Goal: Information Seeking & Learning: Learn about a topic

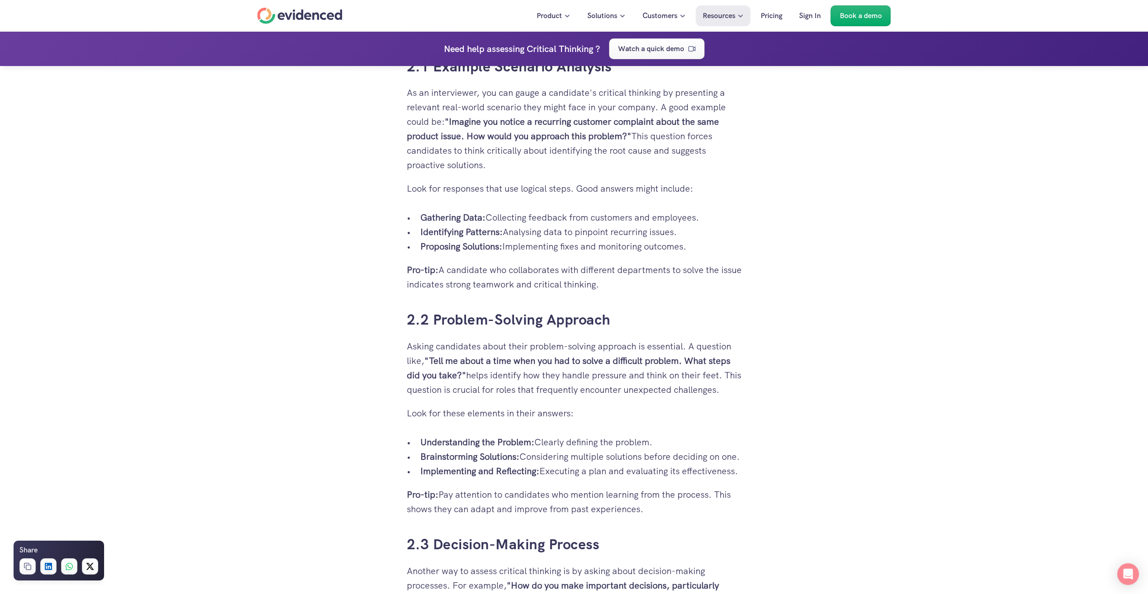
scroll to position [1462, 0]
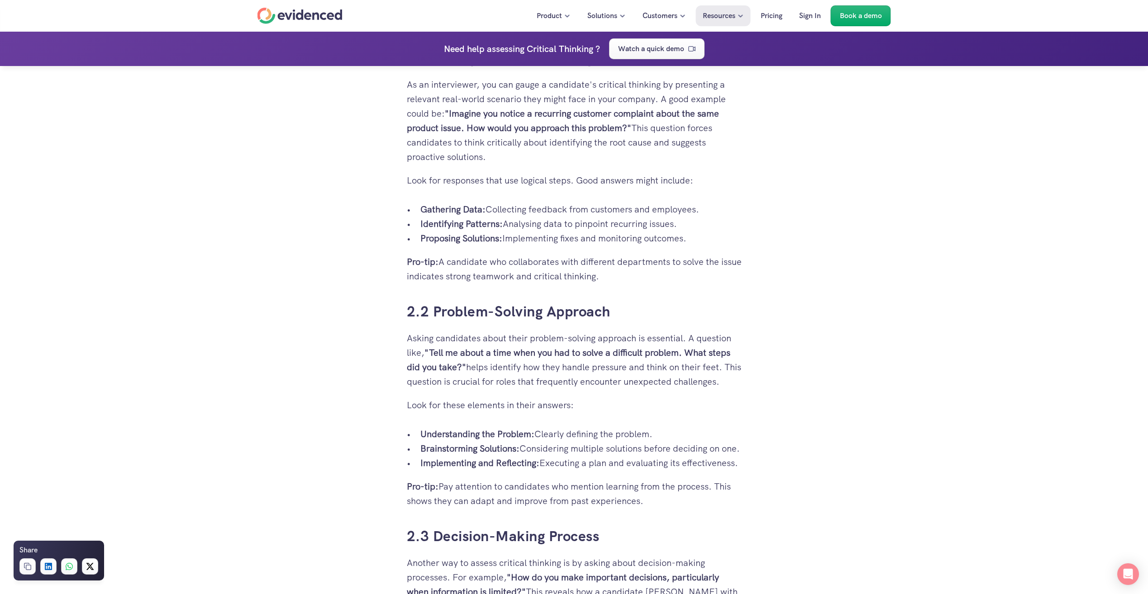
drag, startPoint x: 423, startPoint y: 208, endPoint x: 720, endPoint y: 207, distance: 297.2
click at [720, 207] on p "Gathering Data: Collecting feedback from customers and employees." at bounding box center [580, 209] width 321 height 14
copy p "Gathering Data: Collecting feedback from customers and employees."
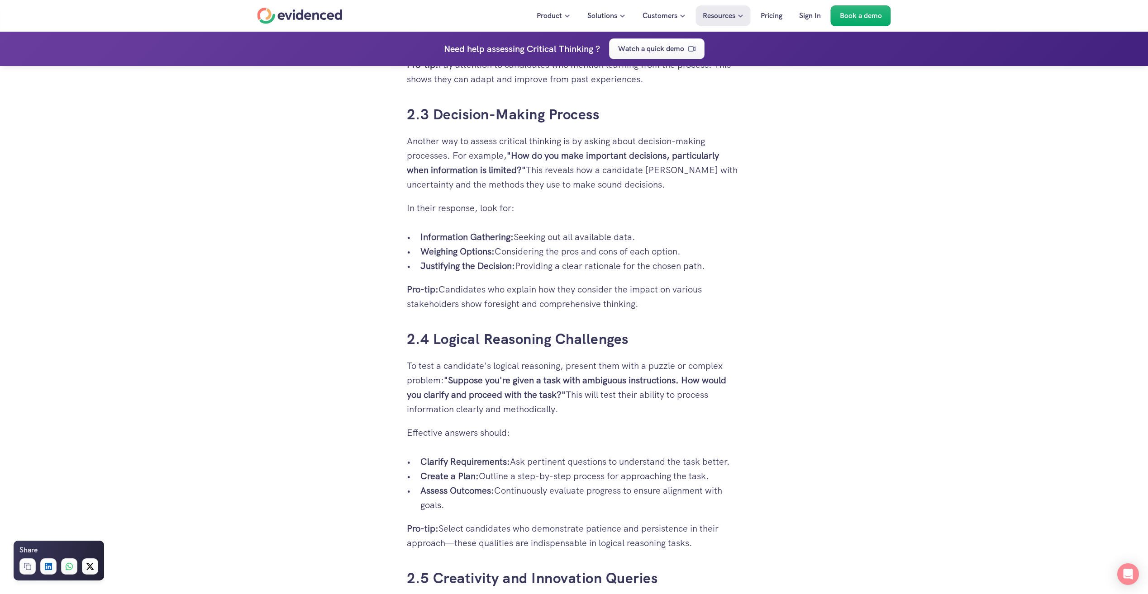
scroll to position [1903, 0]
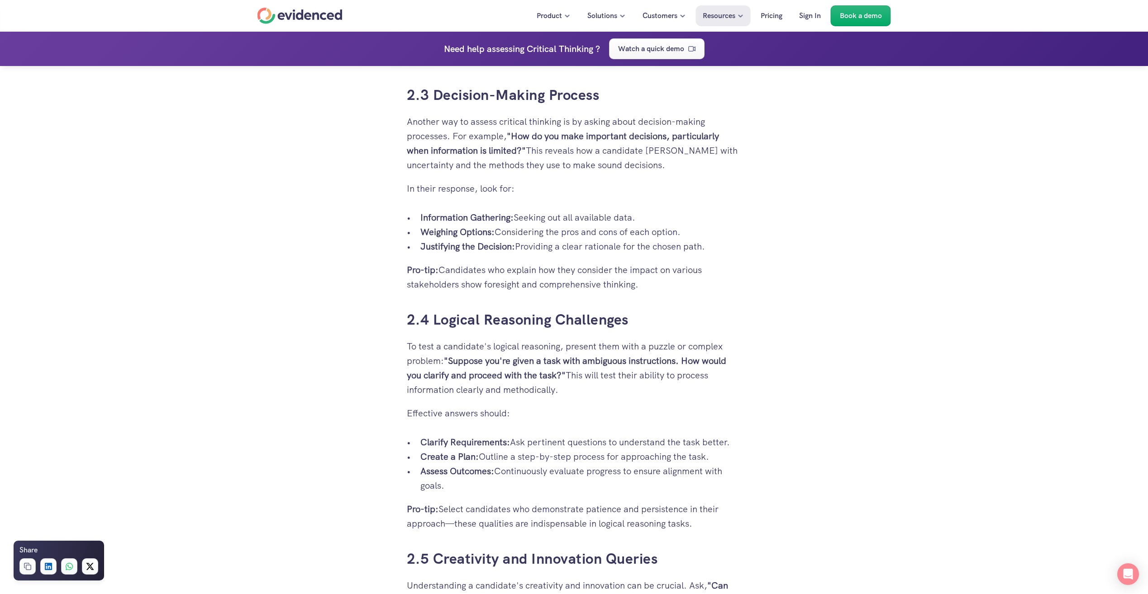
drag, startPoint x: 461, startPoint y: 248, endPoint x: 649, endPoint y: 247, distance: 188.7
click at [649, 225] on p "Information Gathering: Seeking out all available data." at bounding box center [580, 217] width 321 height 14
drag, startPoint x: 649, startPoint y: 247, endPoint x: 692, endPoint y: 241, distance: 43.4
click at [698, 225] on p "Information Gathering: Seeking out all available data." at bounding box center [580, 217] width 321 height 14
drag, startPoint x: 420, startPoint y: 245, endPoint x: 647, endPoint y: 241, distance: 227.1
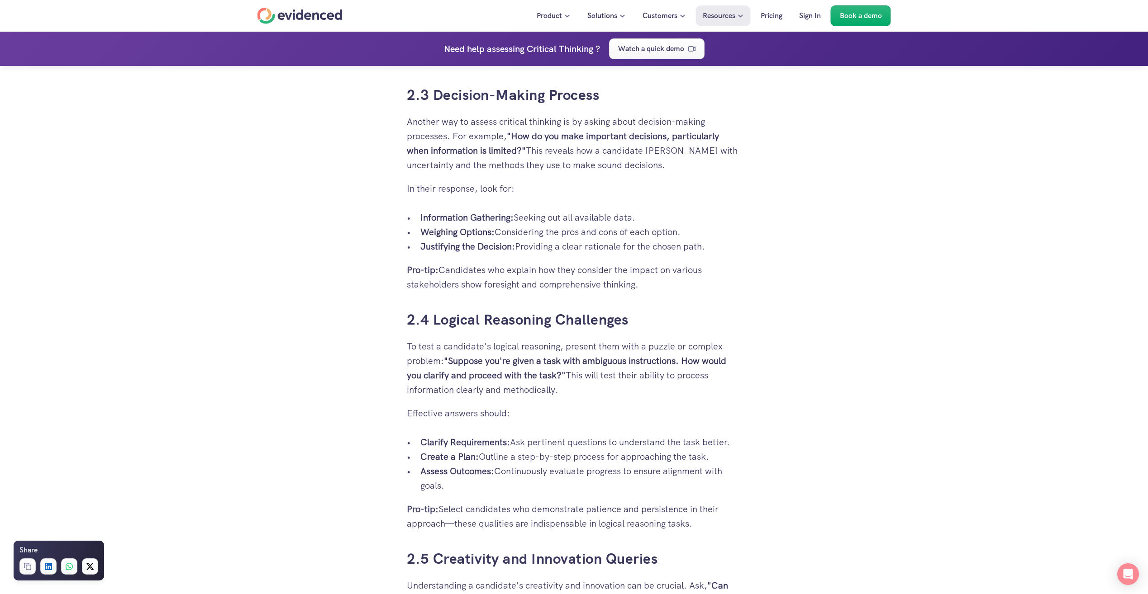
click at [647, 225] on p "Information Gathering: Seeking out all available data." at bounding box center [580, 217] width 321 height 14
copy p "Information Gathering: Seeking out all available data."
click at [421, 448] on strong "Clarify Requirements:" at bounding box center [465, 443] width 90 height 12
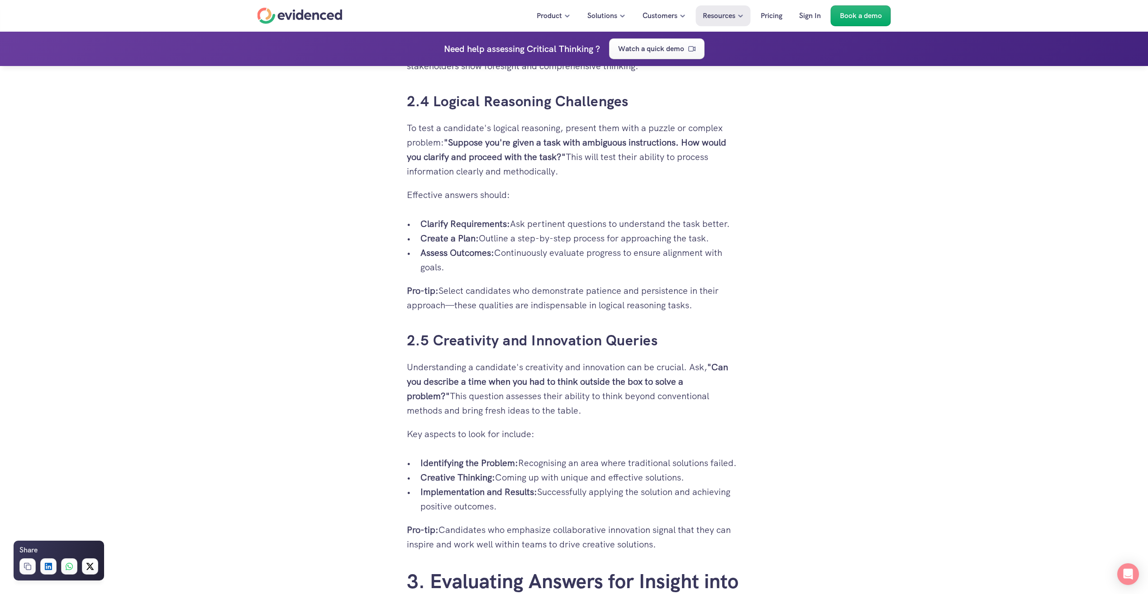
scroll to position [2111, 0]
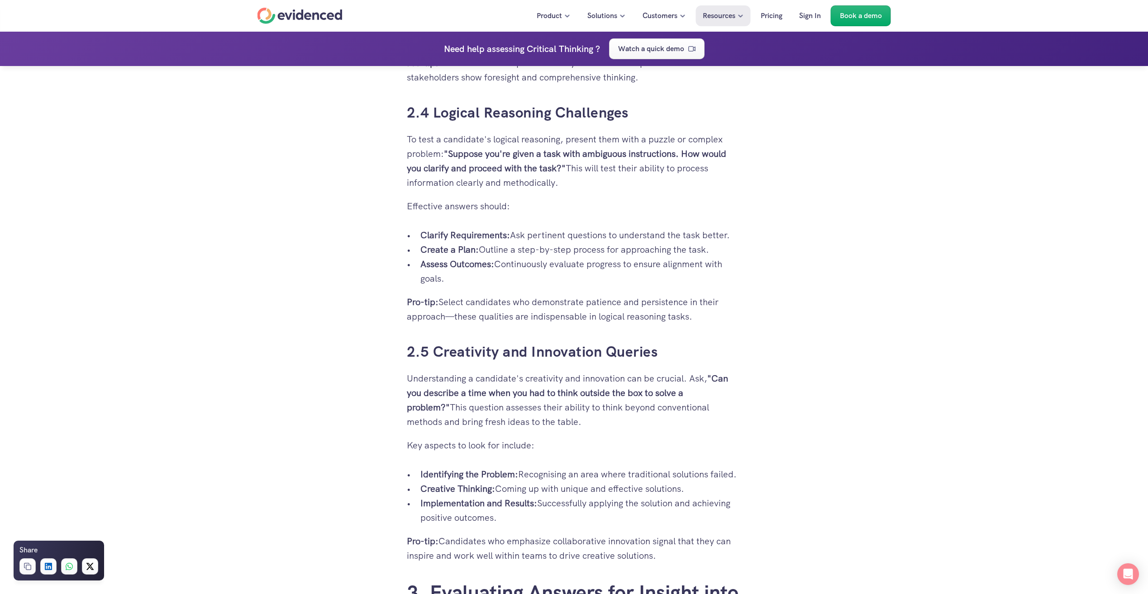
drag, startPoint x: 420, startPoint y: 261, endPoint x: 746, endPoint y: 257, distance: 325.3
copy p "Clarify Requirements: Ask pertinent questions to understand the task better."
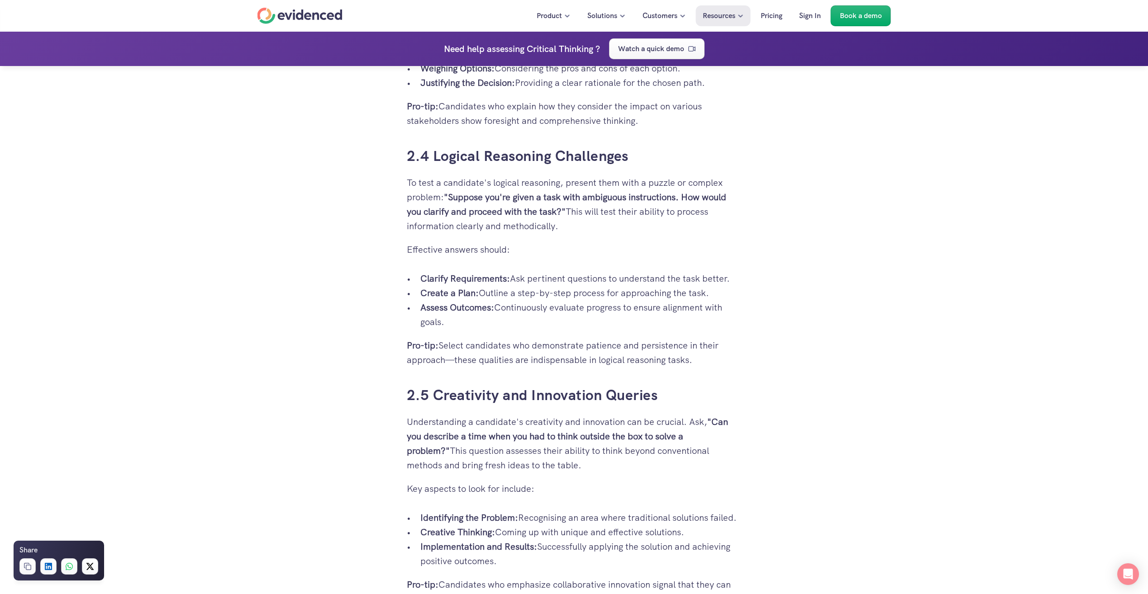
scroll to position [2059, 0]
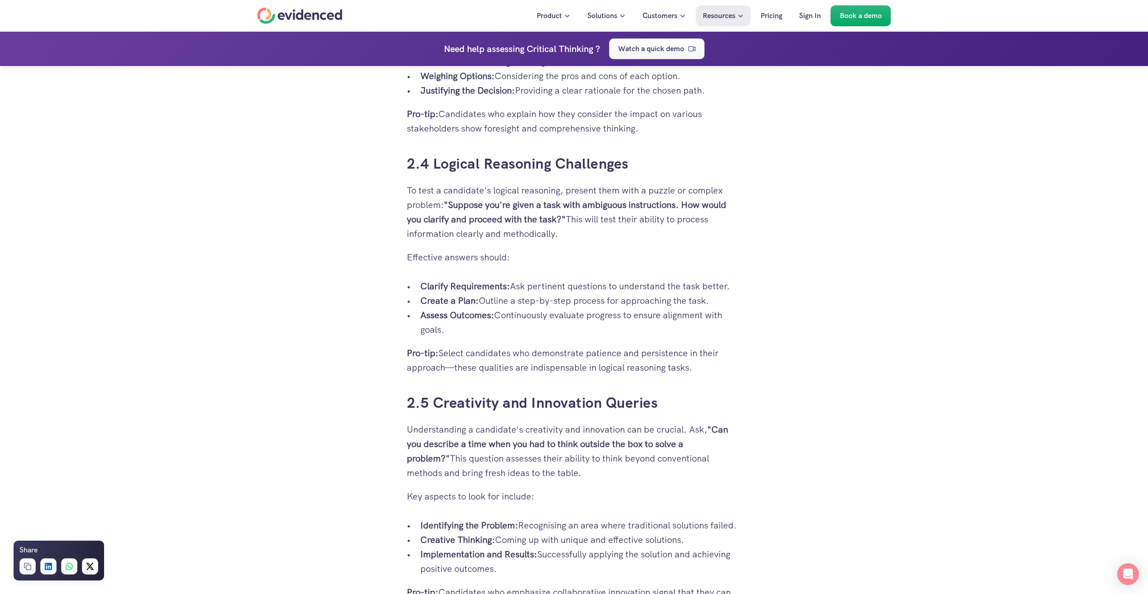
click at [946, 335] on div "You've found the perfect candidates whose CVs sparkle with impressive skills an…" at bounding box center [574, 201] width 1148 height 3996
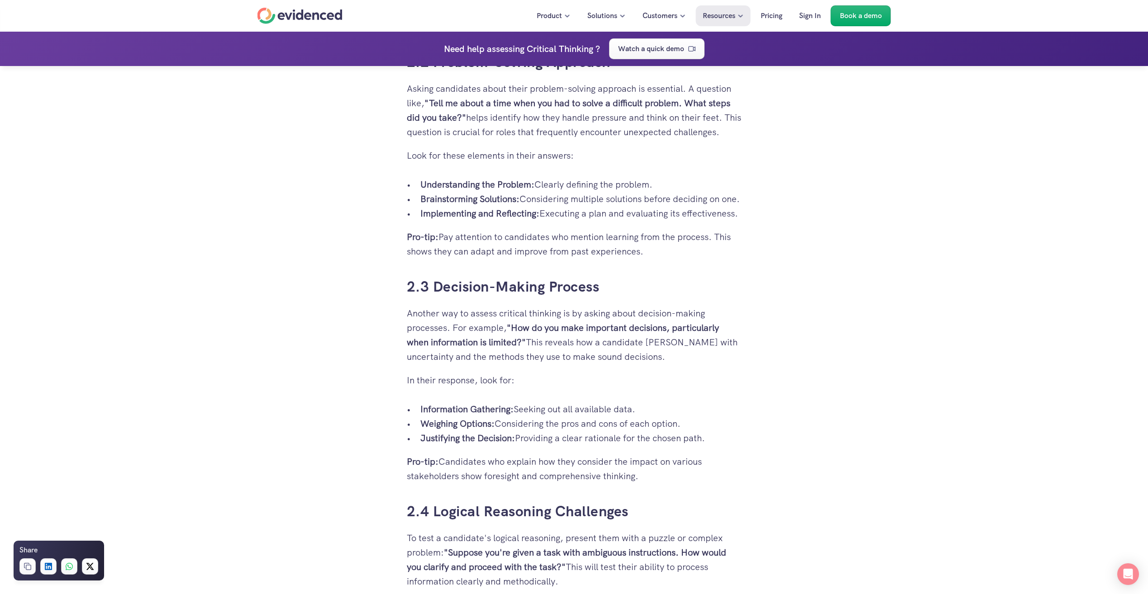
scroll to position [1747, 0]
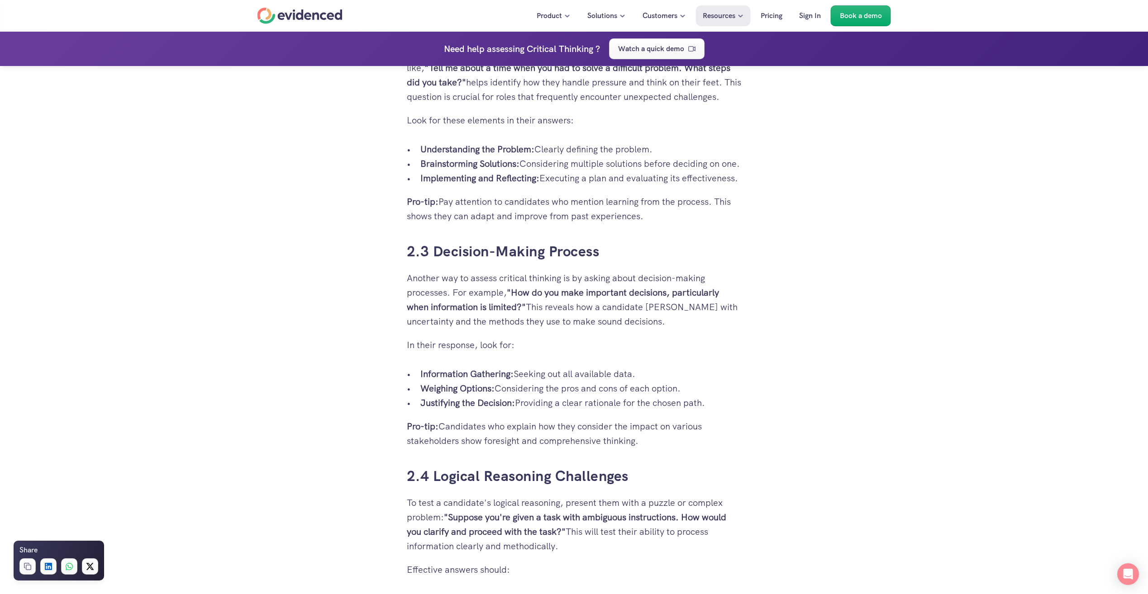
drag, startPoint x: 422, startPoint y: 178, endPoint x: 496, endPoint y: 198, distance: 76.7
click at [496, 171] on p "Brainstorming Solutions: Considering multiple solutions before deciding on one." at bounding box center [580, 164] width 321 height 14
copy p "Brainstorming Solutions: Considering multiple solutions before deciding on one."
